Goal: Transaction & Acquisition: Book appointment/travel/reservation

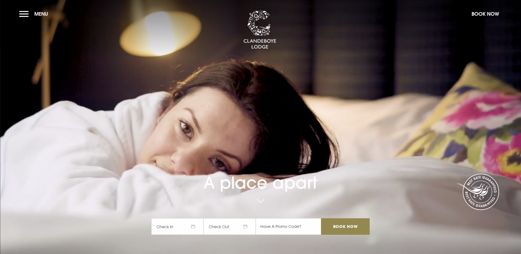
click at [27, 12] on button "Menu" at bounding box center [35, 14] width 32 height 12
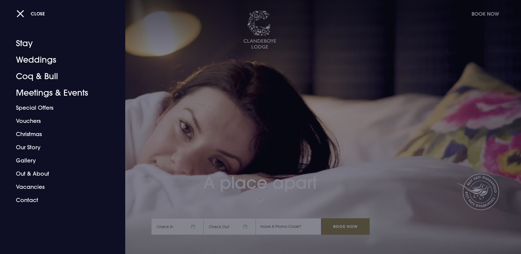
drag, startPoint x: 301, startPoint y: 82, endPoint x: 297, endPoint y: 84, distance: 5.3
click at [301, 82] on div at bounding box center [260, 127] width 521 height 254
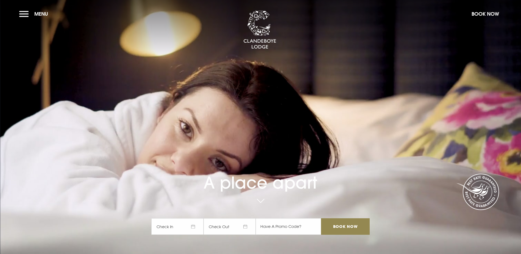
click at [180, 218] on span "Check In" at bounding box center [177, 226] width 52 height 16
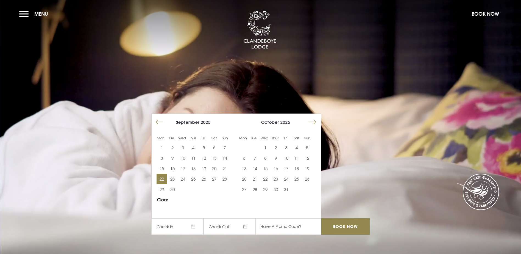
click at [166, 174] on button "22" at bounding box center [162, 179] width 10 height 10
click at [176, 174] on button "23" at bounding box center [172, 179] width 10 height 10
click at [335, 218] on input "Book Now" at bounding box center [345, 226] width 48 height 16
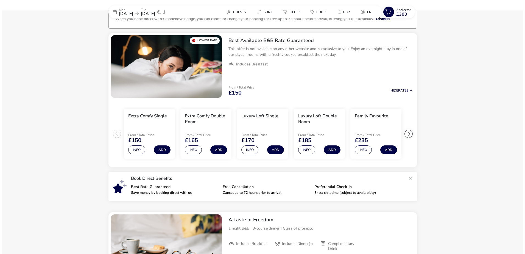
scroll to position [41, 0]
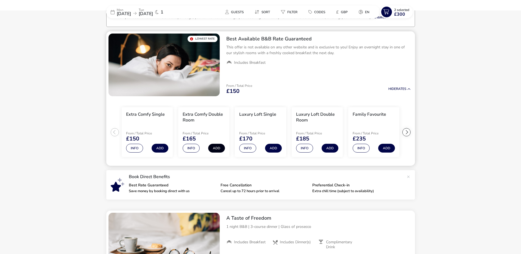
click at [220, 148] on button "Add" at bounding box center [216, 148] width 17 height 9
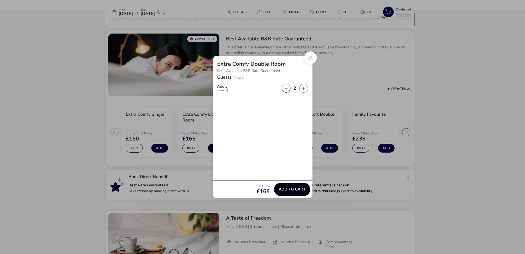
click at [292, 190] on span "Add to cart" at bounding box center [292, 189] width 27 height 4
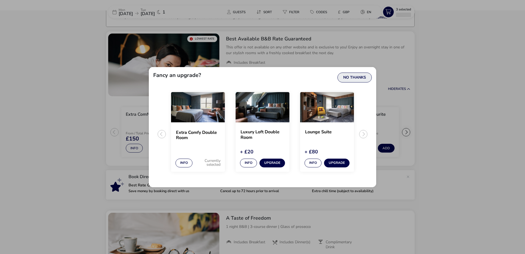
click at [346, 79] on button "No Thanks" at bounding box center [355, 78] width 34 height 10
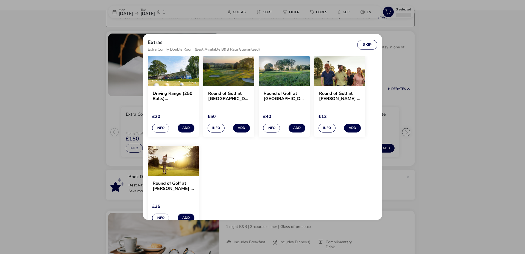
scroll to position [522, 0]
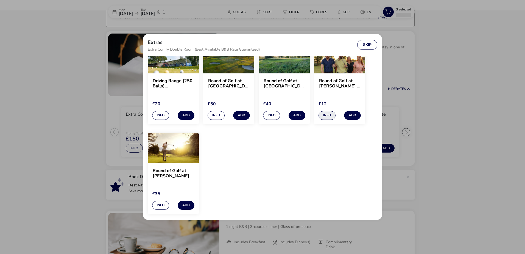
click at [330, 115] on button "Info" at bounding box center [327, 115] width 17 height 9
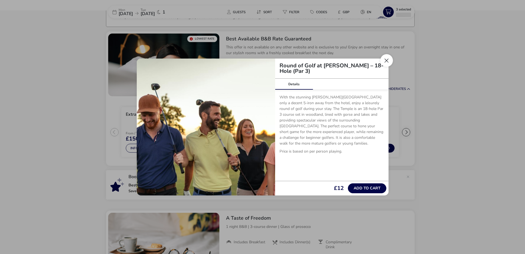
click at [385, 62] on button "Close" at bounding box center [387, 60] width 13 height 13
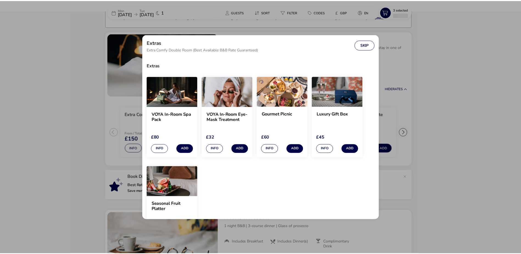
scroll to position [500, 0]
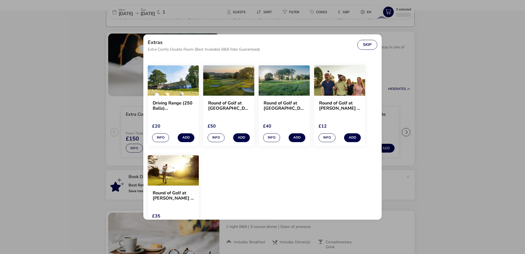
click at [478, 83] on div "Extras Extra Comfy Double Room (Best Available B&B Rate Guaranteed) Skip Extras…" at bounding box center [262, 127] width 525 height 254
click at [368, 45] on button "Skip" at bounding box center [367, 45] width 20 height 10
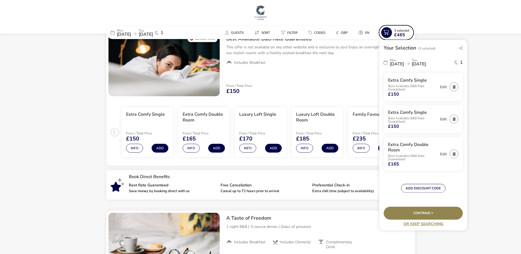
scroll to position [0, 0]
